Goal: Task Accomplishment & Management: Complete application form

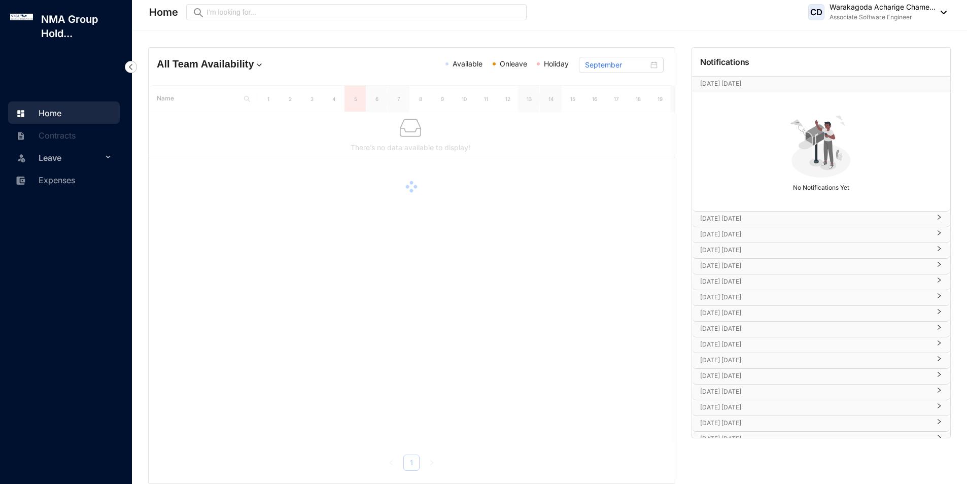
click at [83, 167] on span "Leave" at bounding box center [71, 158] width 64 height 20
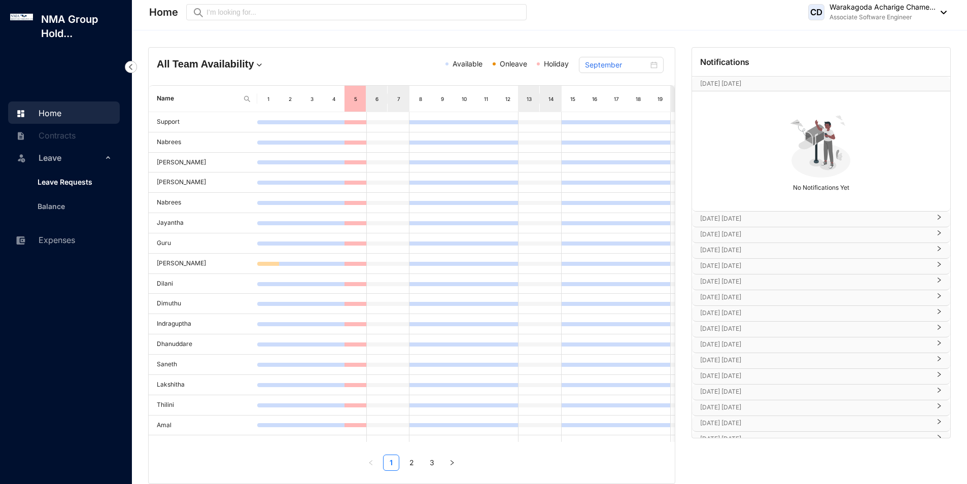
click at [85, 186] on link "Leave Requests" at bounding box center [60, 182] width 63 height 9
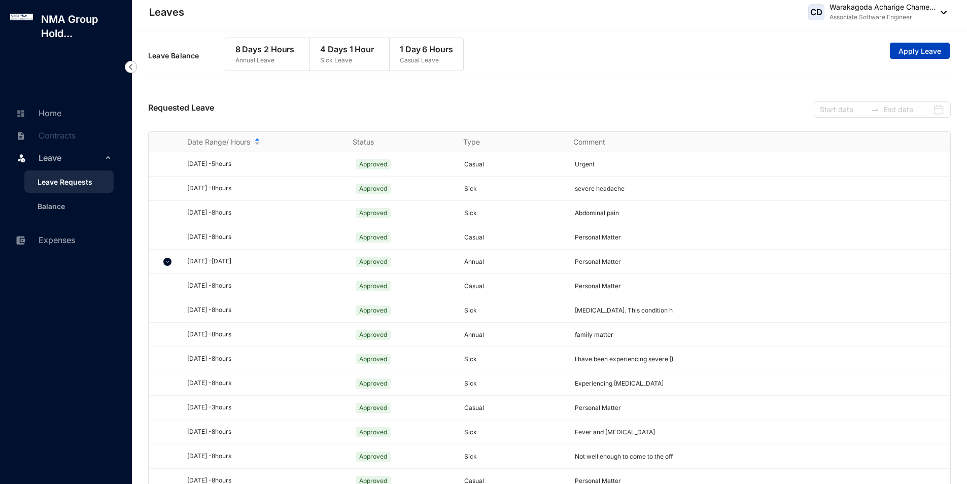
click at [923, 47] on span "Apply Leave" at bounding box center [920, 51] width 43 height 10
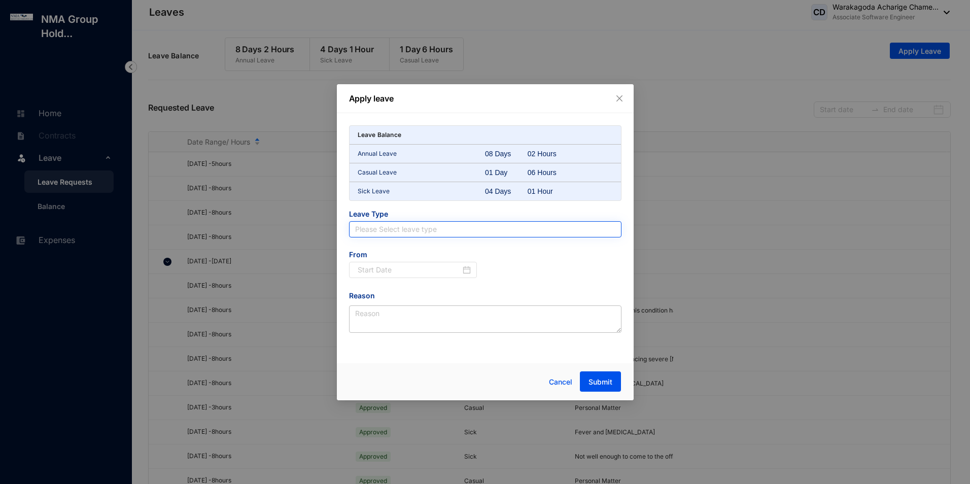
click at [380, 224] on input "search" at bounding box center [485, 229] width 260 height 15
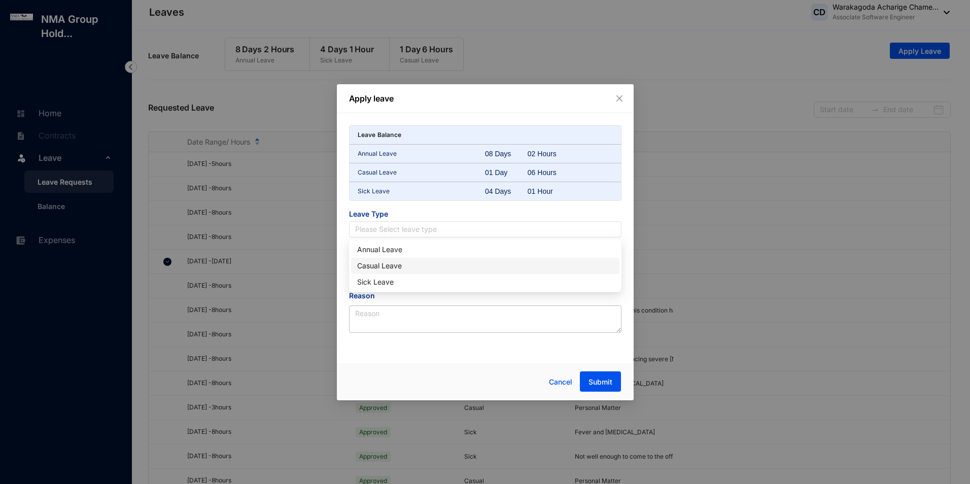
click at [388, 265] on div "Casual Leave" at bounding box center [485, 265] width 256 height 11
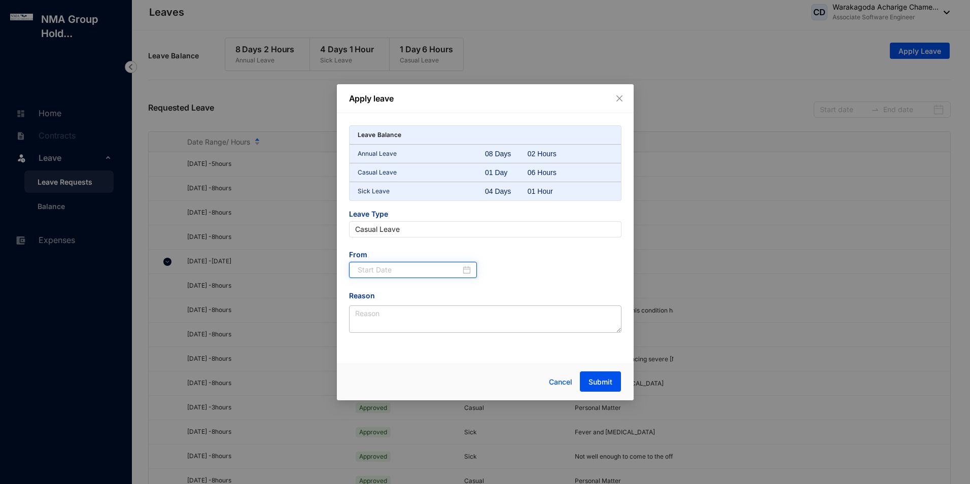
click at [390, 271] on input at bounding box center [410, 269] width 104 height 11
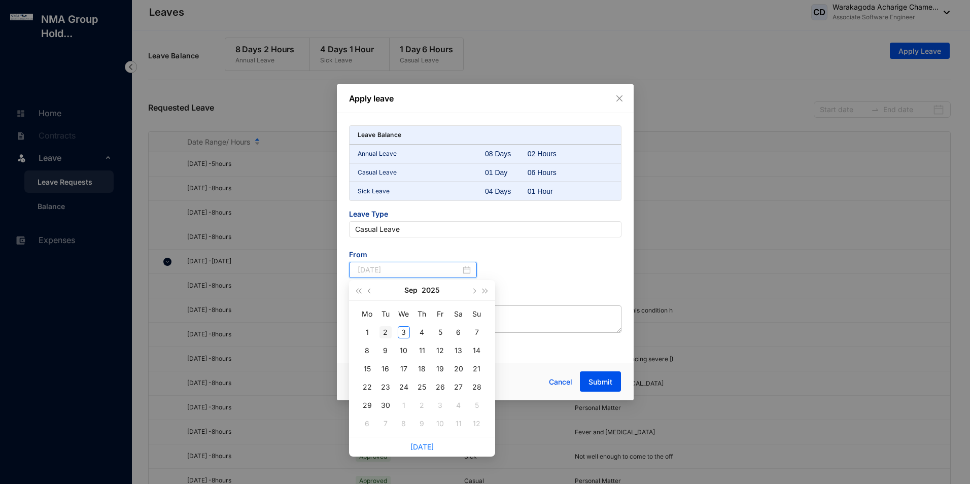
type input "[DATE]"
click at [389, 333] on div "2" at bounding box center [386, 332] width 12 height 12
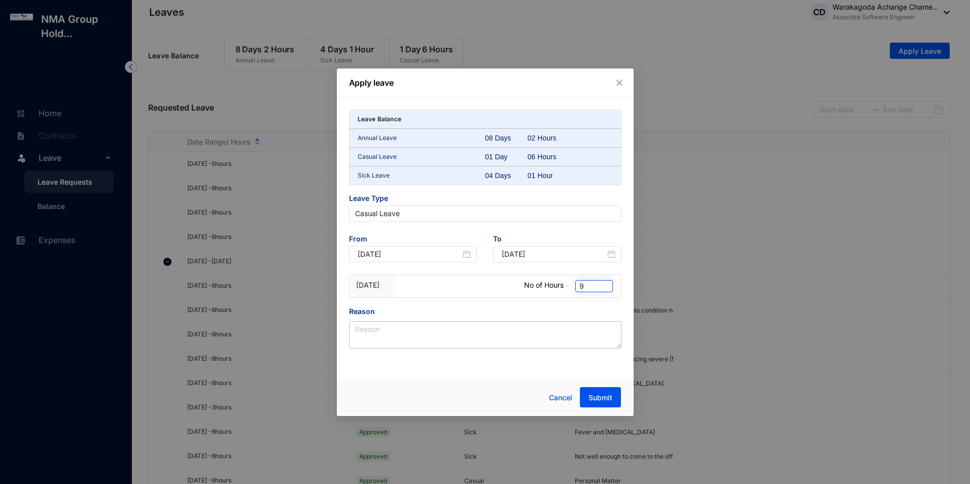
click at [609, 288] on div "9" at bounding box center [594, 286] width 38 height 12
click at [590, 359] on div "4" at bounding box center [593, 366] width 33 height 16
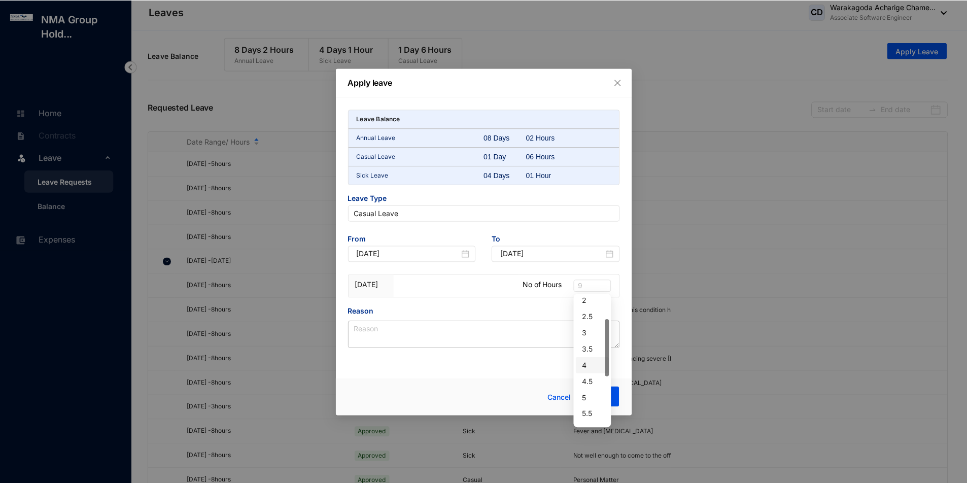
scroll to position [53, 0]
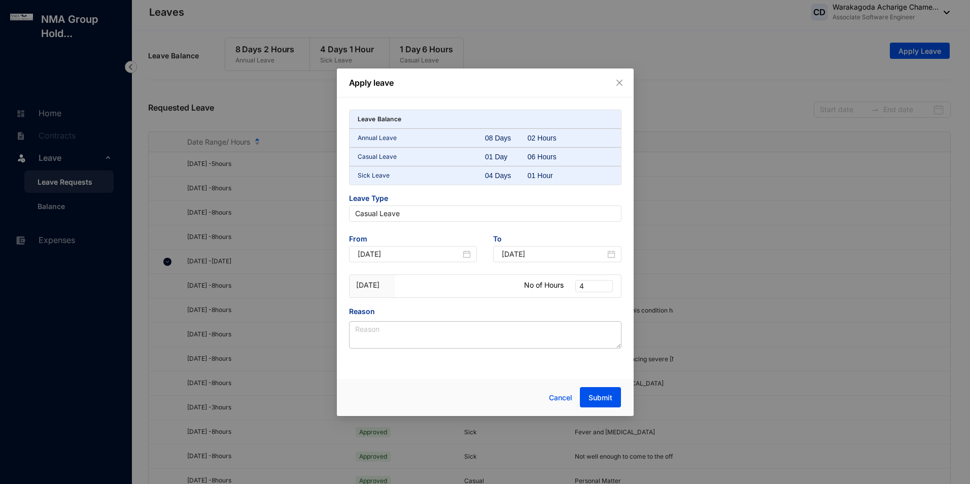
click at [566, 232] on div "Leave Balance Annual Leave 08 Days 02 Hours Casual Leave 01 Day 06 Hours Sick L…" at bounding box center [485, 229] width 273 height 239
click at [598, 291] on span "4" at bounding box center [594, 286] width 29 height 11
click at [595, 334] on div "3" at bounding box center [594, 332] width 21 height 11
click at [568, 236] on span "To" at bounding box center [557, 240] width 128 height 12
click at [587, 284] on span "3" at bounding box center [594, 286] width 29 height 11
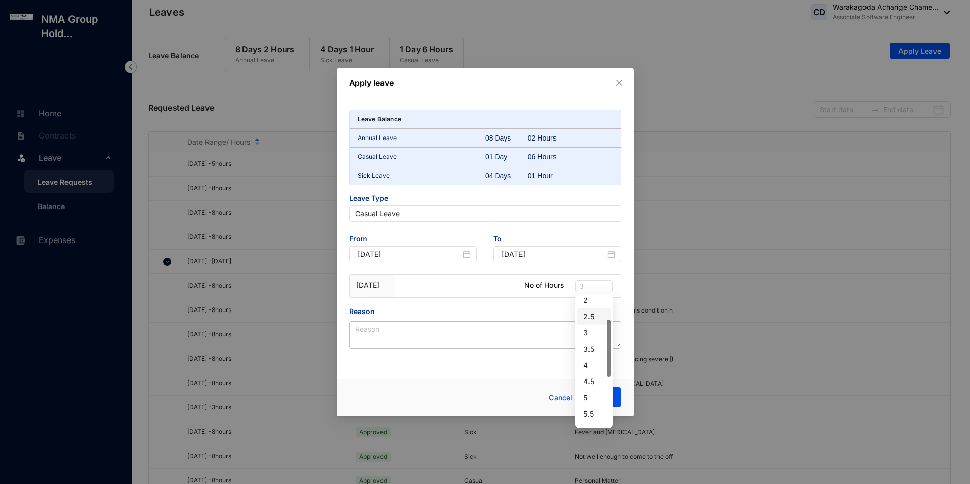
click at [582, 312] on div "2.5" at bounding box center [593, 317] width 33 height 16
click at [564, 226] on div "Leave Balance Annual Leave 08 Days 02 Hours Casual Leave 01 Day 06 Hours Sick L…" at bounding box center [485, 229] width 273 height 239
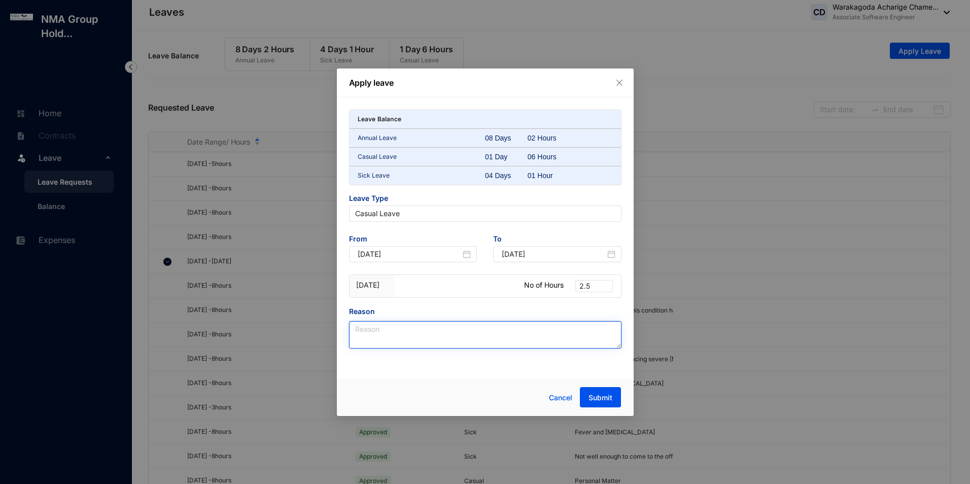
click at [519, 343] on textarea "Reason" at bounding box center [485, 334] width 273 height 27
type textarea "Personal Matter"
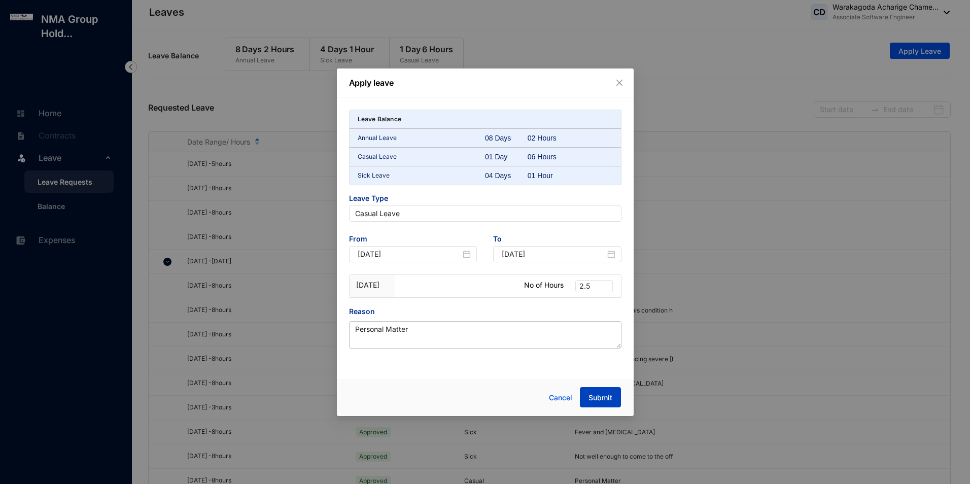
click at [609, 400] on span "Submit" at bounding box center [601, 398] width 24 height 10
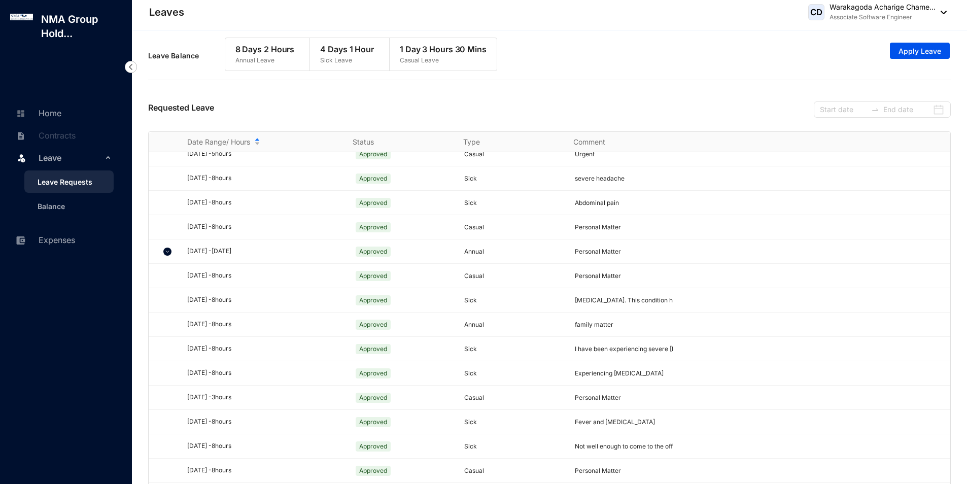
scroll to position [0, 0]
